Goal: Task Accomplishment & Management: Use online tool/utility

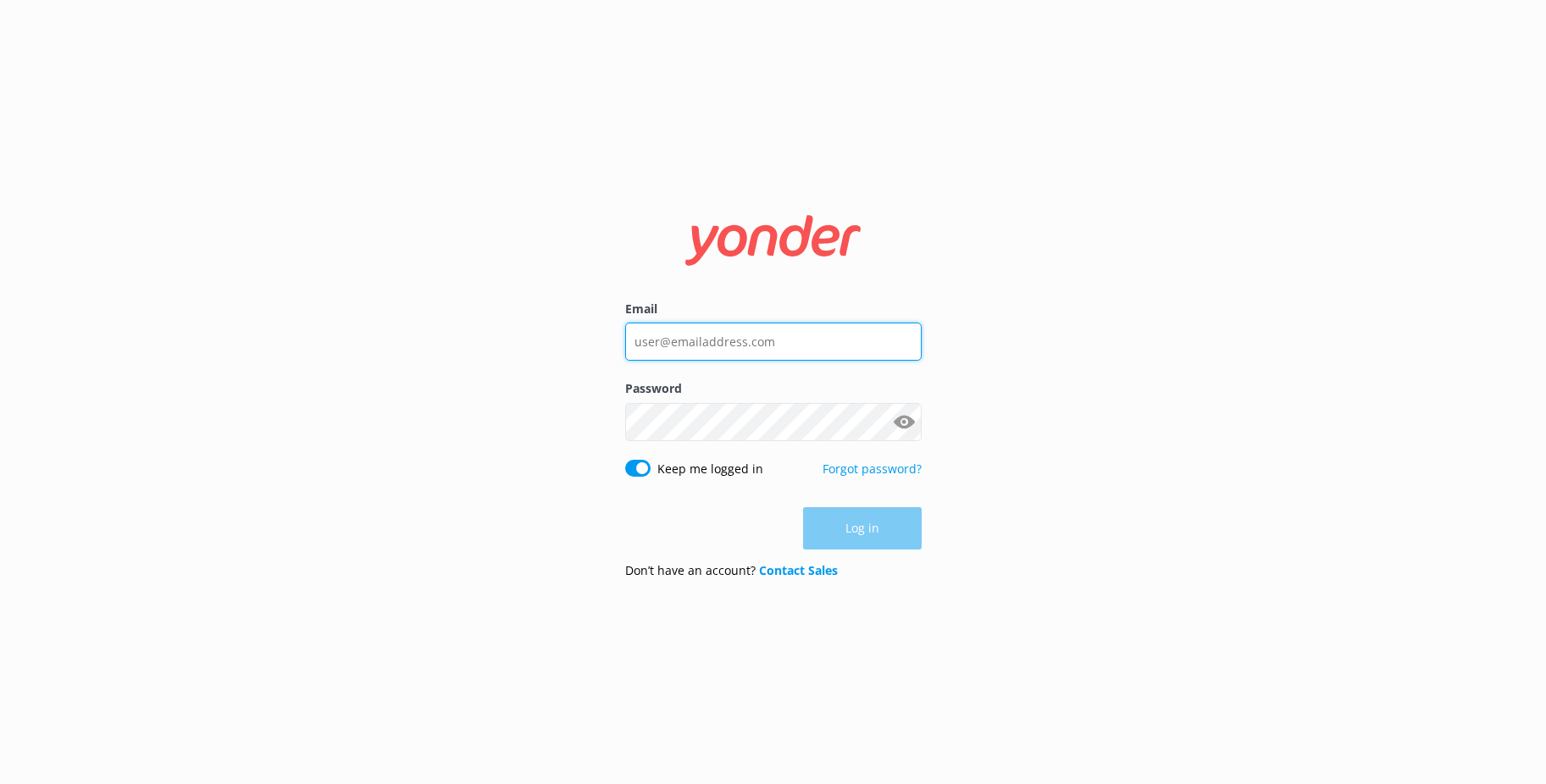
type input "[EMAIL_ADDRESS][PERSON_NAME][DOMAIN_NAME]"
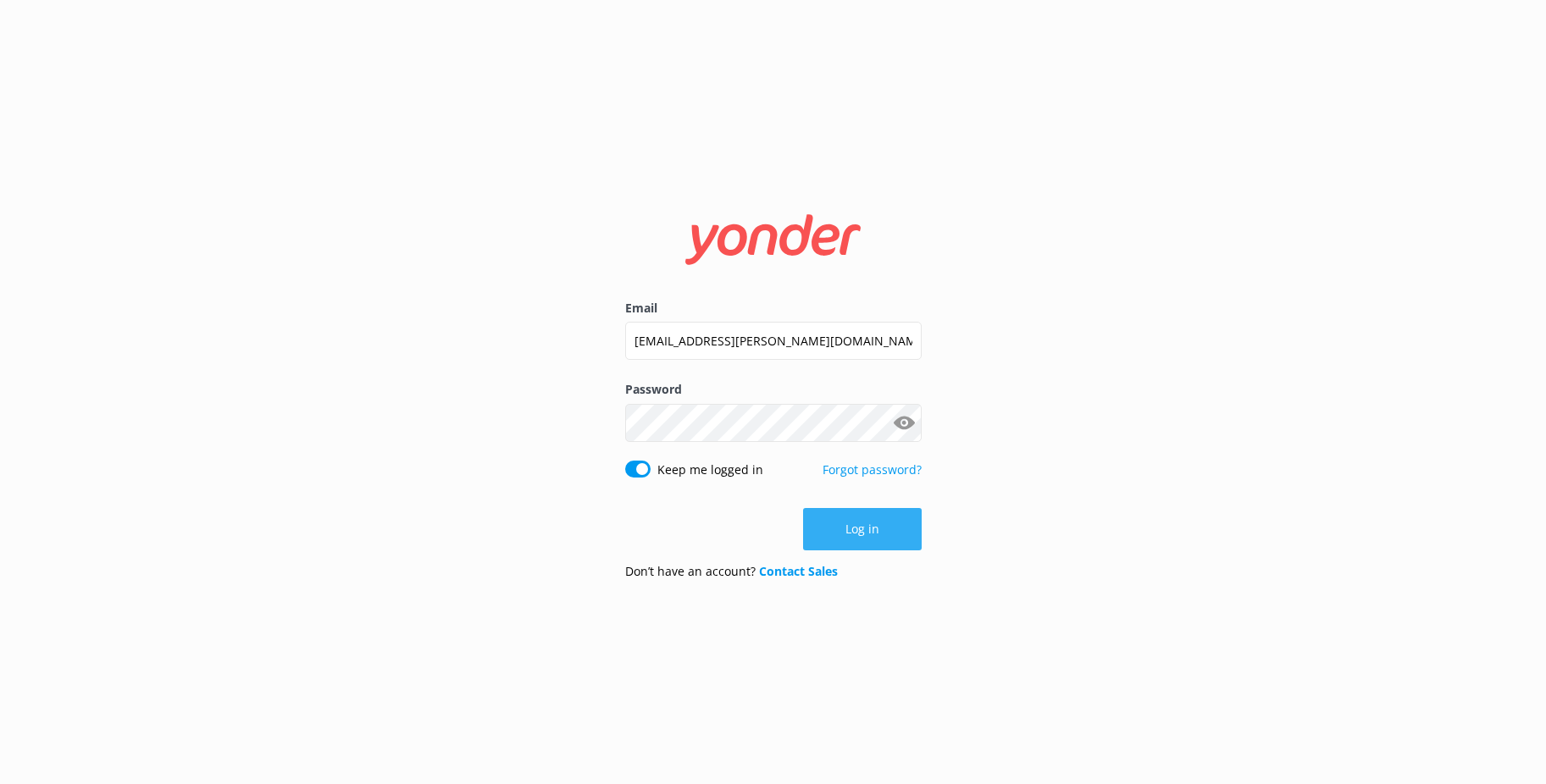
click at [851, 531] on button "Log in" at bounding box center [862, 529] width 118 height 42
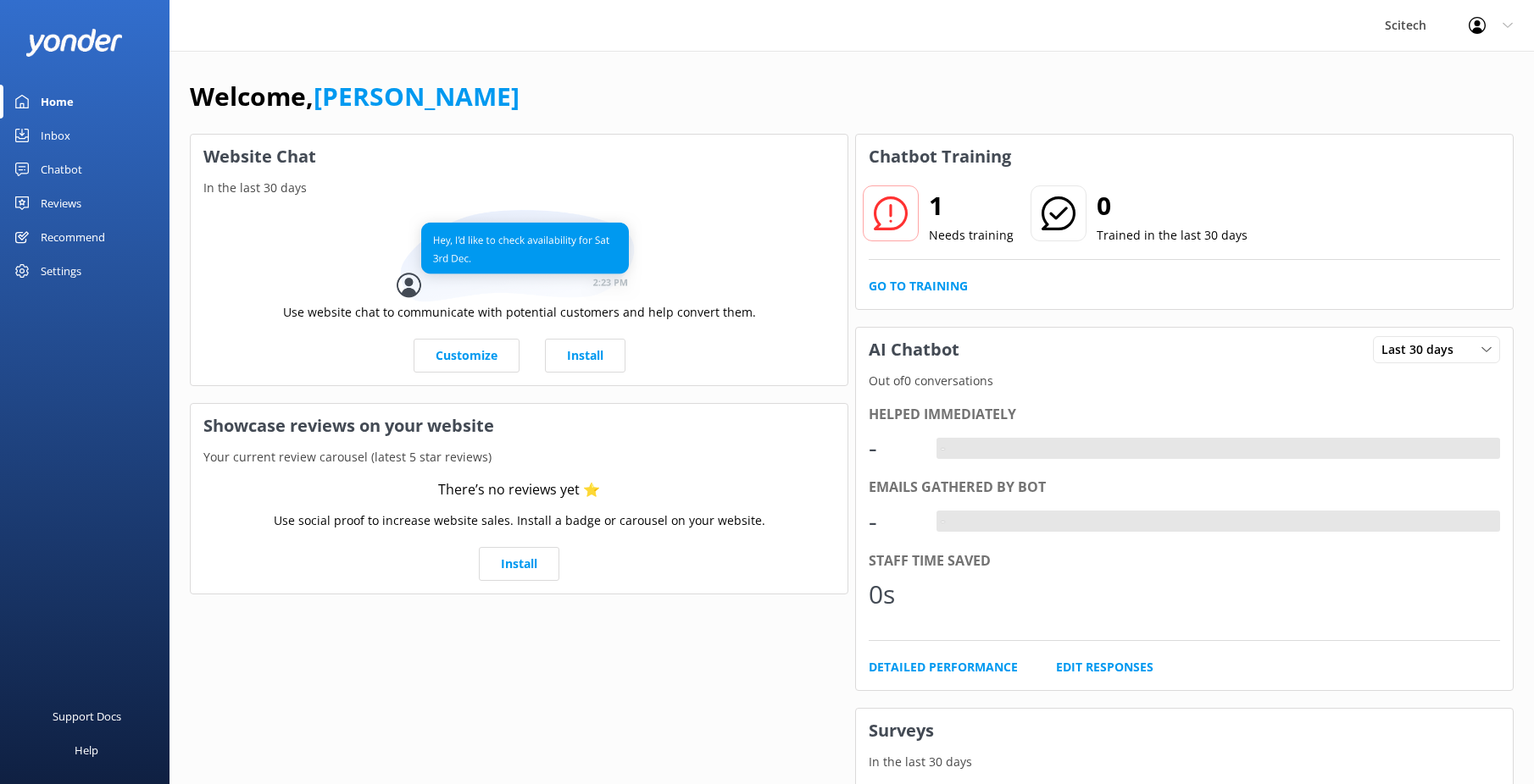
click at [48, 267] on div "Settings" at bounding box center [60, 271] width 40 height 34
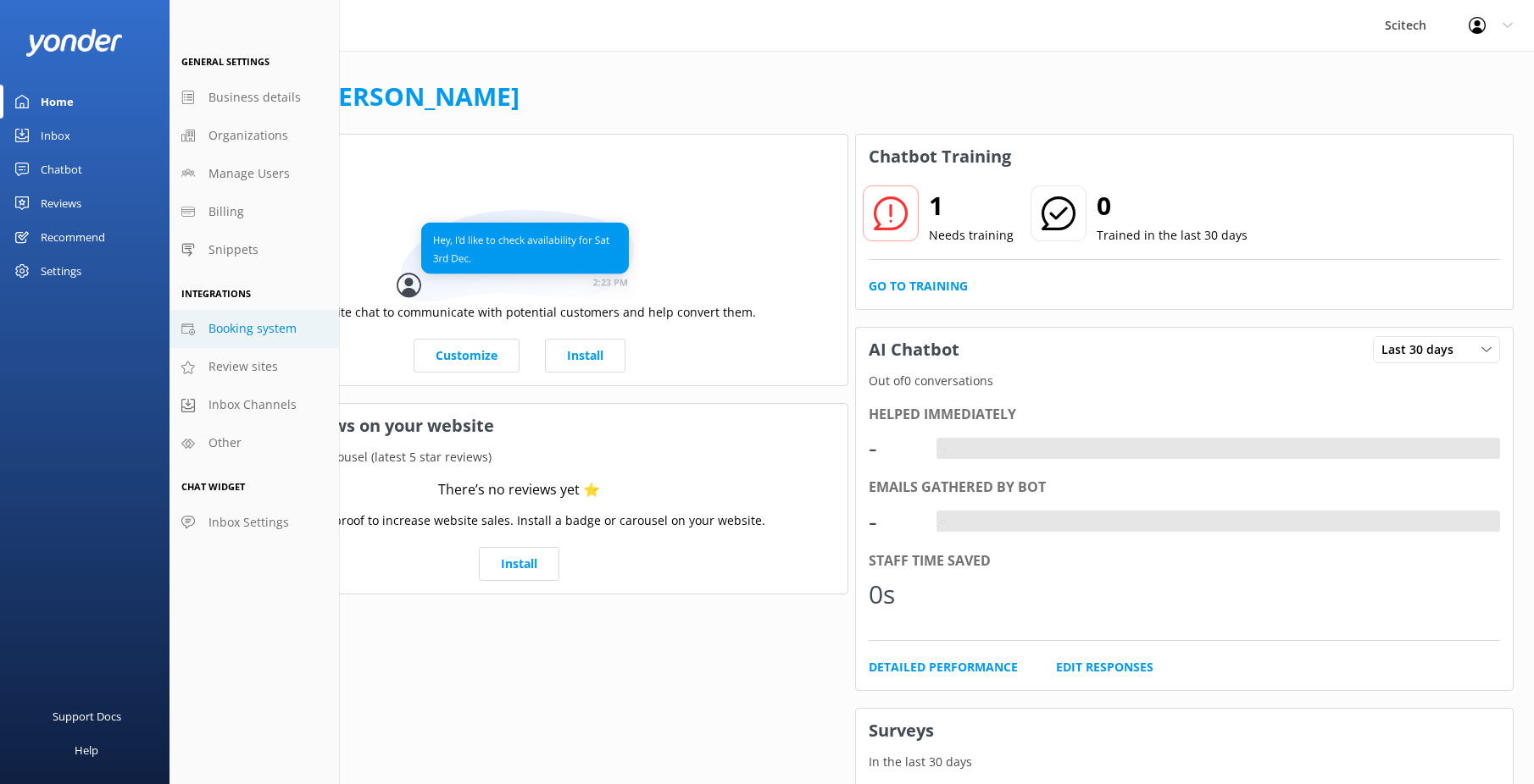
click at [280, 337] on span "Booking system" at bounding box center [253, 329] width 88 height 19
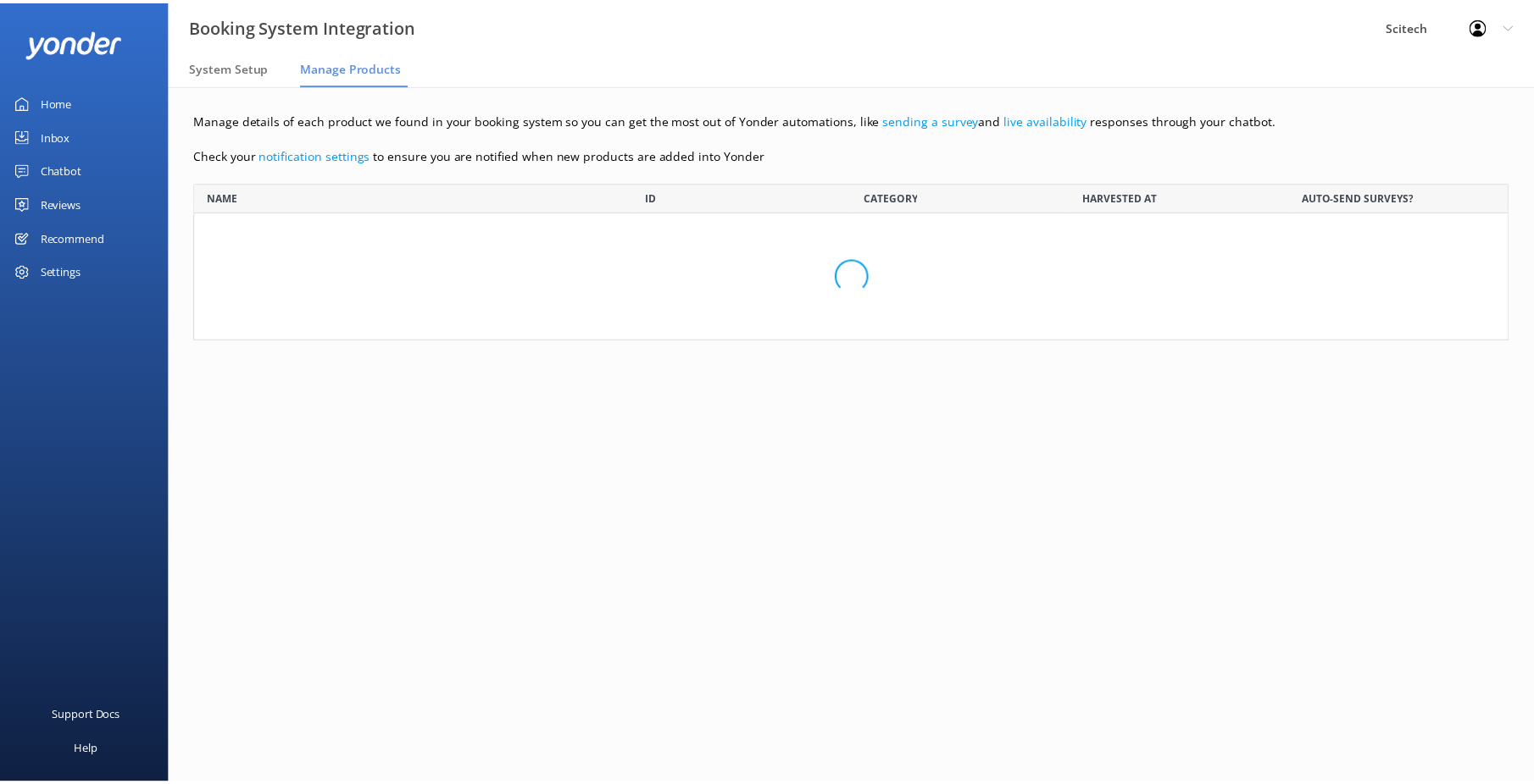
scroll to position [399, 1313]
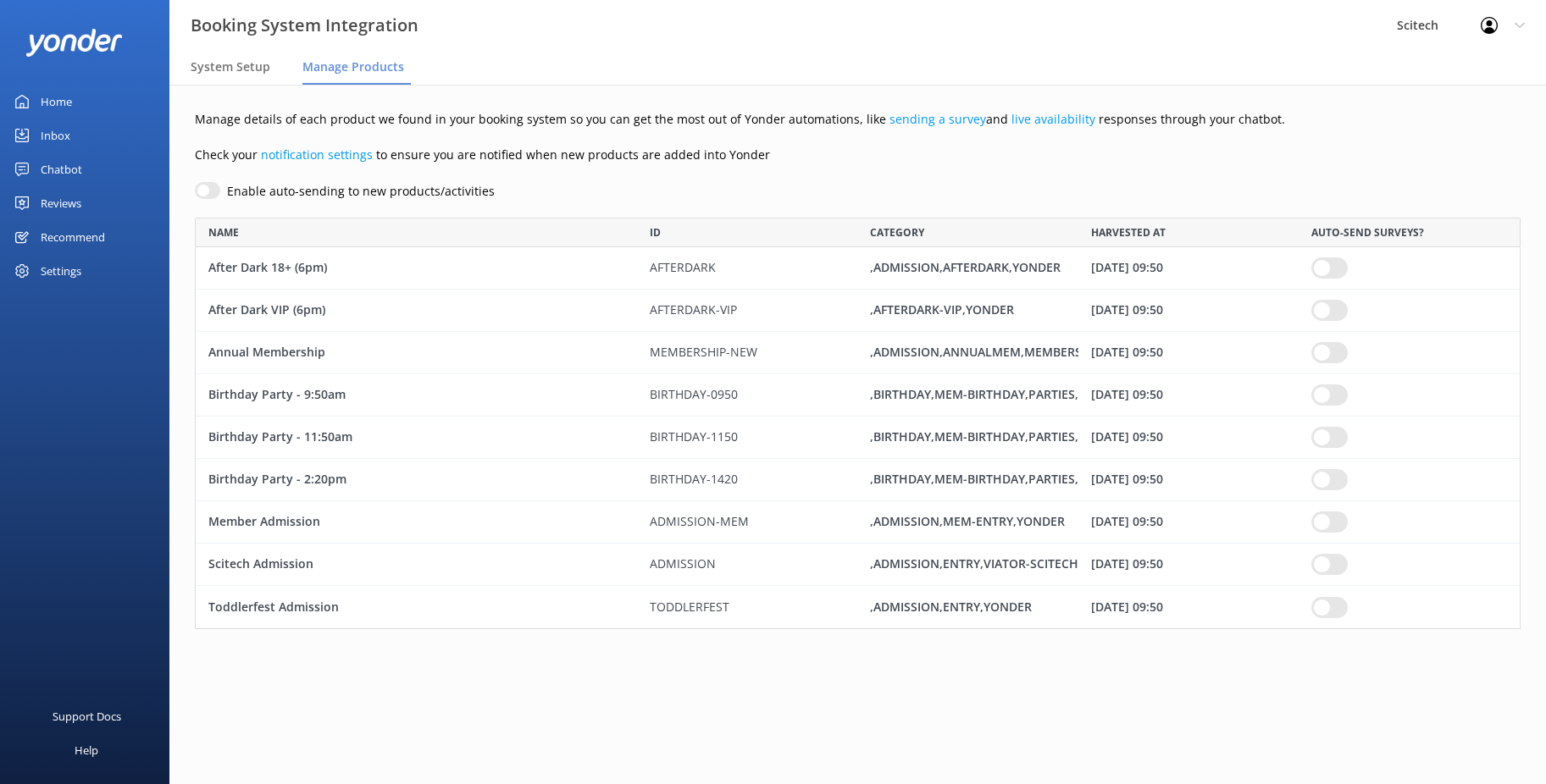
click at [476, 186] on label "Enable auto-sending to new products/activities" at bounding box center [360, 192] width 268 height 19
click at [220, 186] on input "Enable auto-sending to new products/activities" at bounding box center [207, 191] width 25 height 17
click at [480, 180] on div "Manage details of each product we found in your booking system so you can get t…" at bounding box center [858, 383] width 1377 height 597
click at [206, 186] on input "Enable auto-sending to new products/activities" at bounding box center [207, 191] width 25 height 17
checkbox input "false"
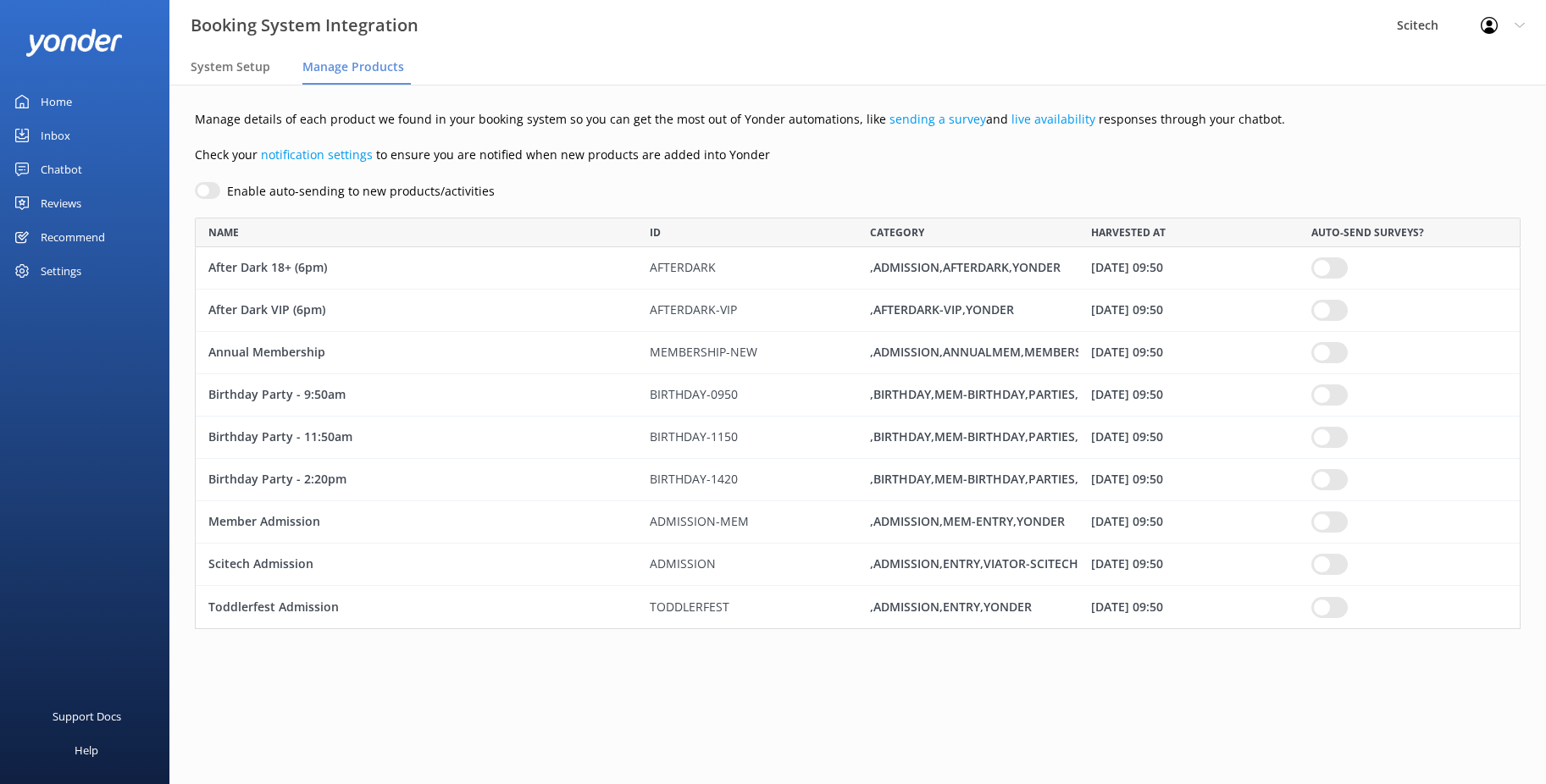
click at [80, 259] on div "Settings" at bounding box center [60, 271] width 40 height 34
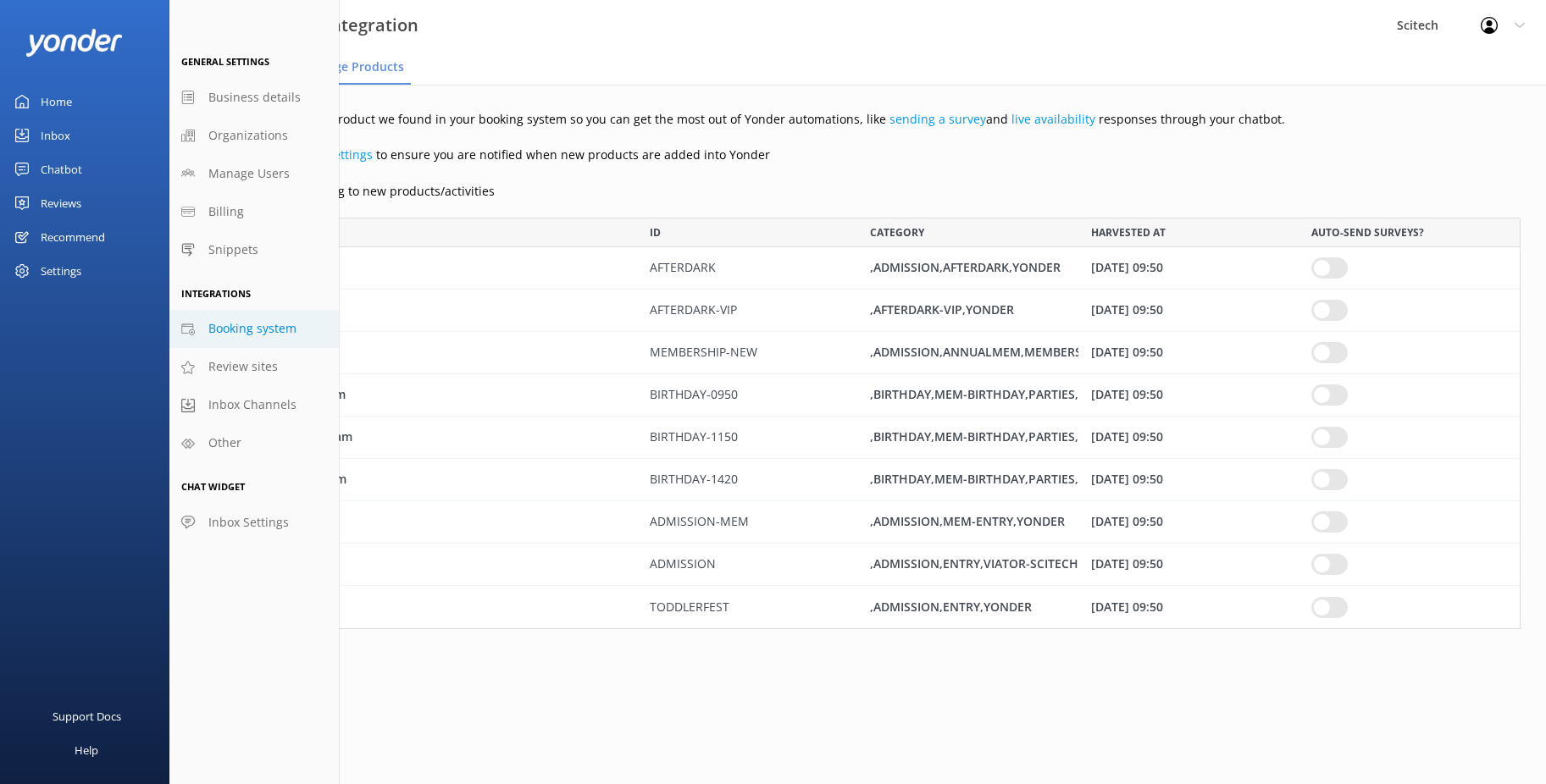
click at [71, 235] on div "Recommend" at bounding box center [72, 237] width 64 height 34
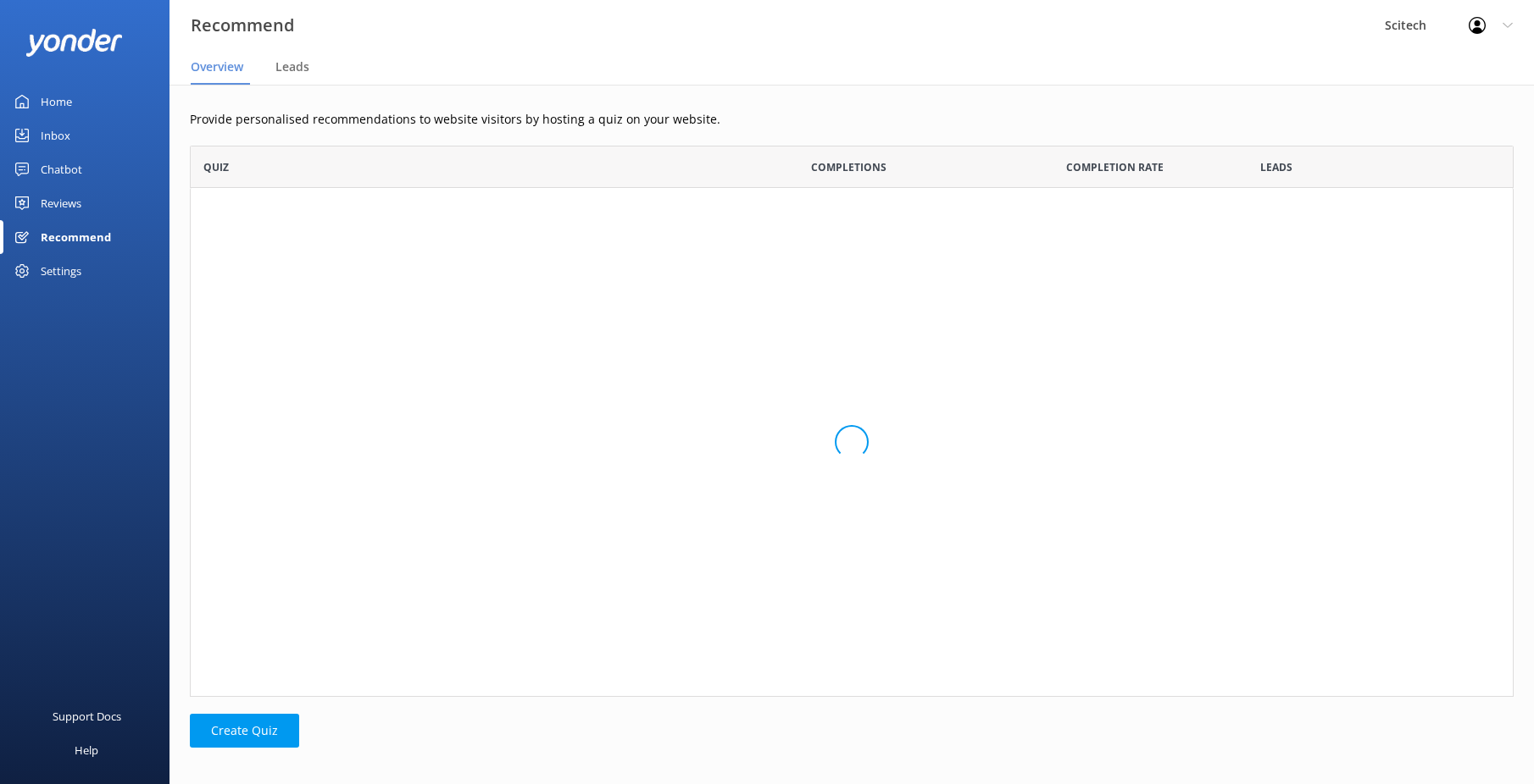
scroll to position [539, 1311]
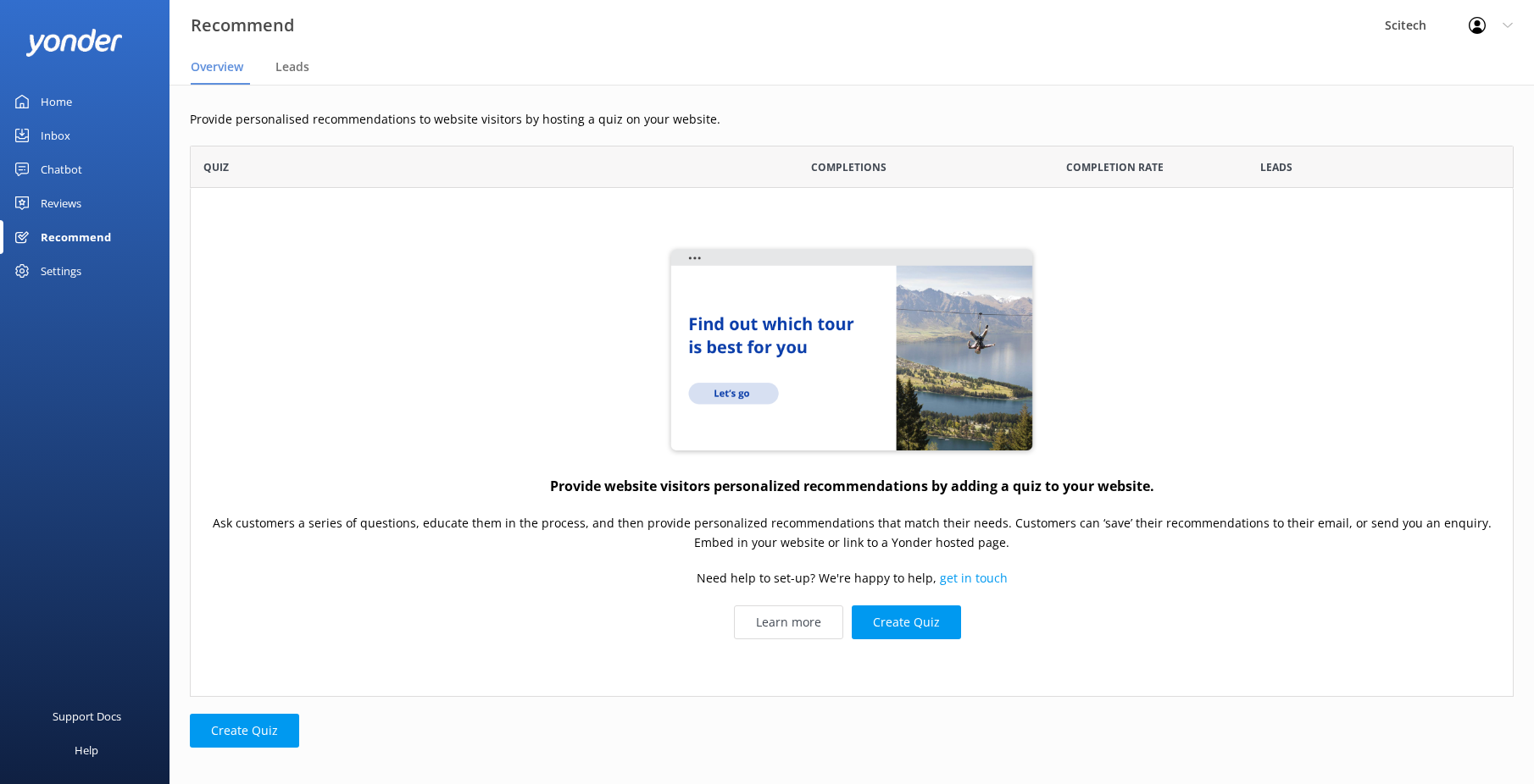
click at [64, 104] on div "Home" at bounding box center [55, 102] width 31 height 34
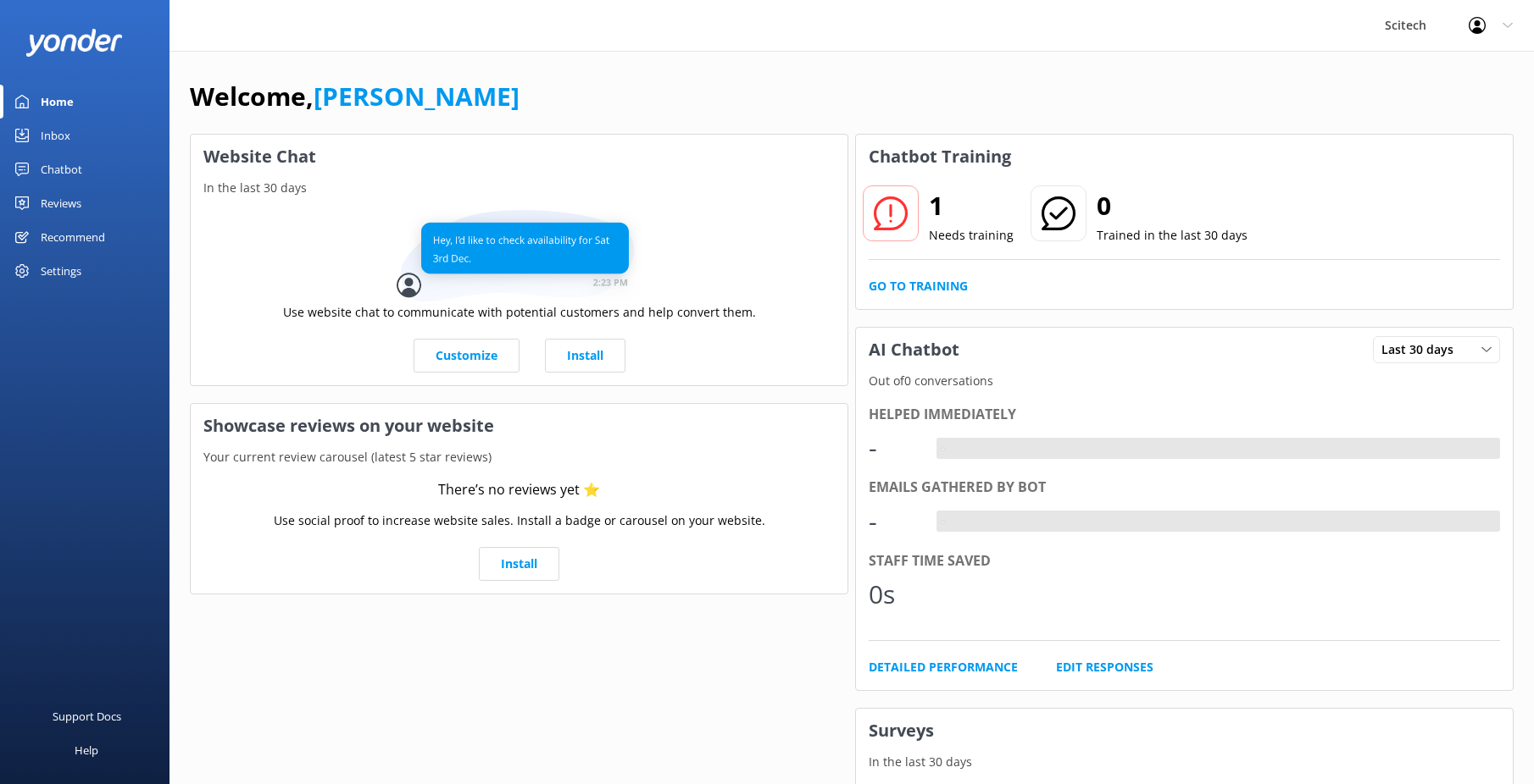
click at [70, 177] on div "Chatbot" at bounding box center [61, 169] width 41 height 34
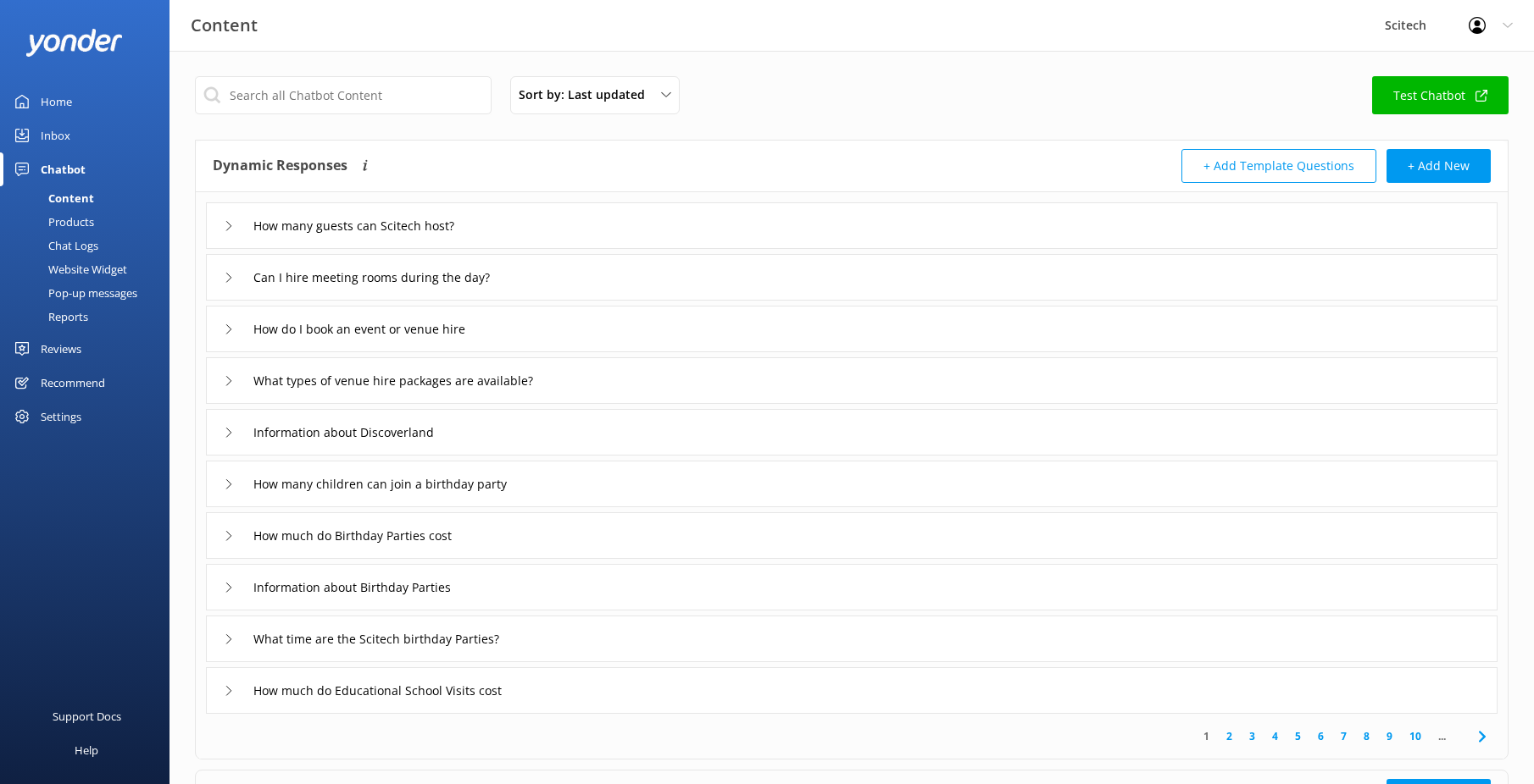
click at [1400, 86] on link "Test Chatbot" at bounding box center [1440, 95] width 136 height 39
